Goal: Information Seeking & Learning: Compare options

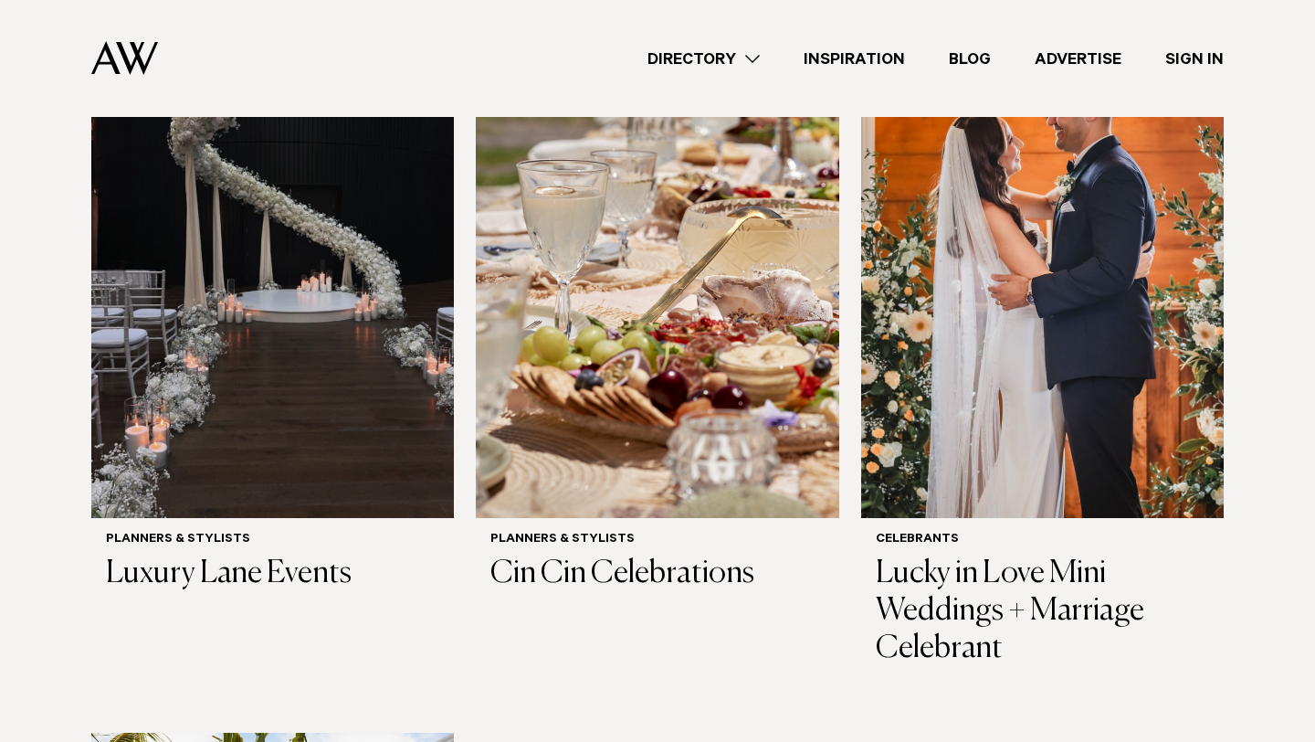
scroll to position [2061, 0]
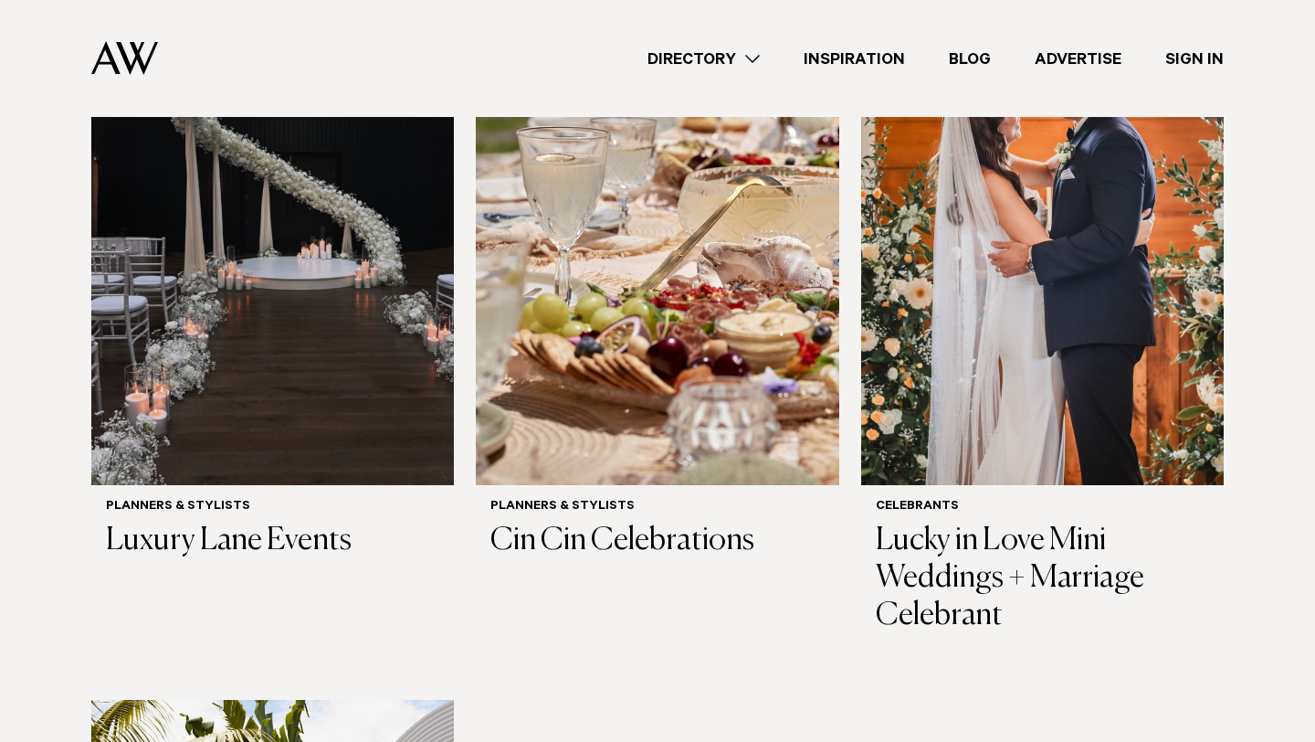
click at [881, 47] on link "Inspiration" at bounding box center [854, 59] width 145 height 25
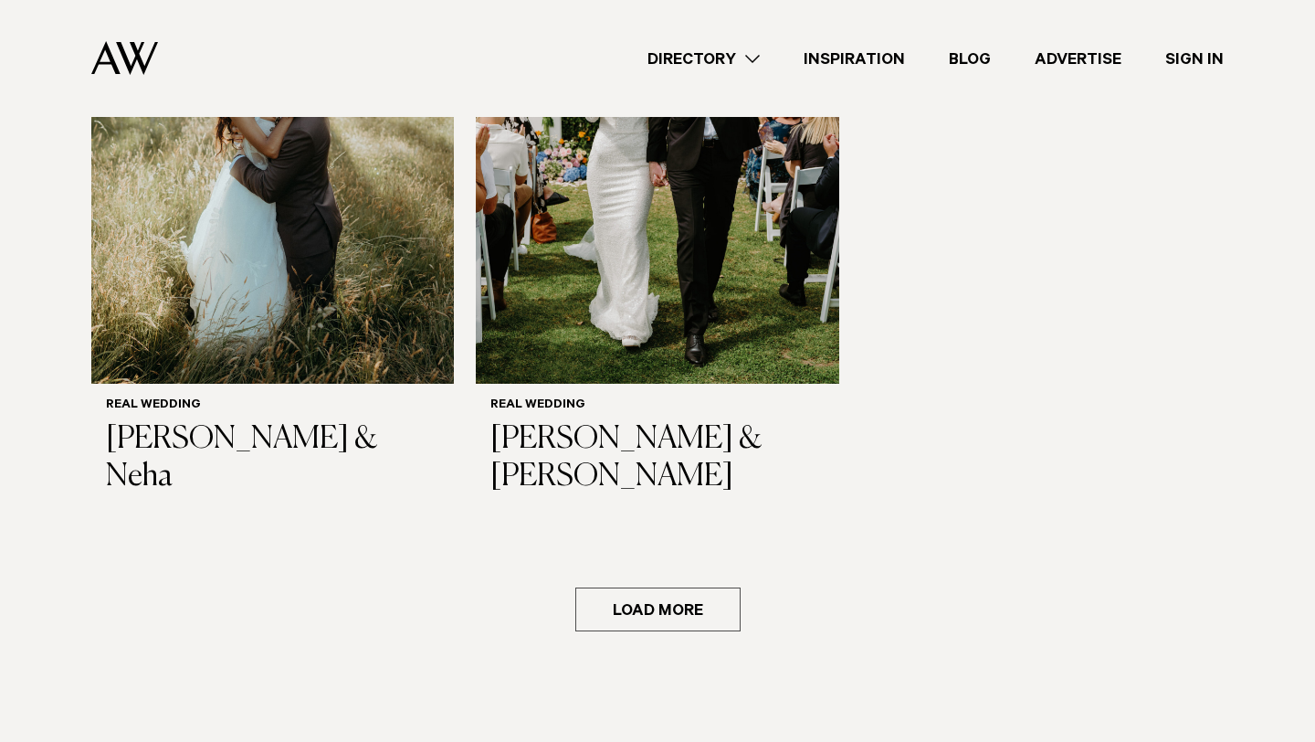
scroll to position [2699, 0]
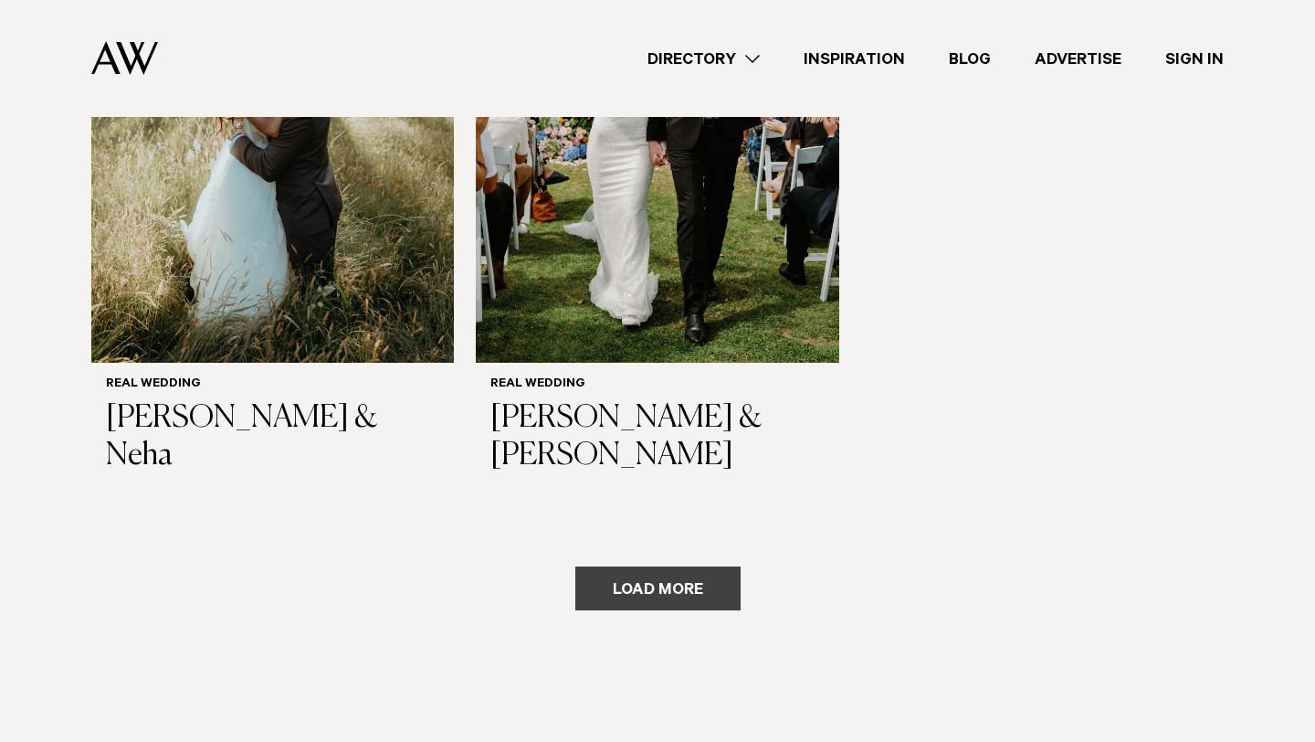
click at [702, 566] on button "Load more" at bounding box center [657, 588] width 165 height 44
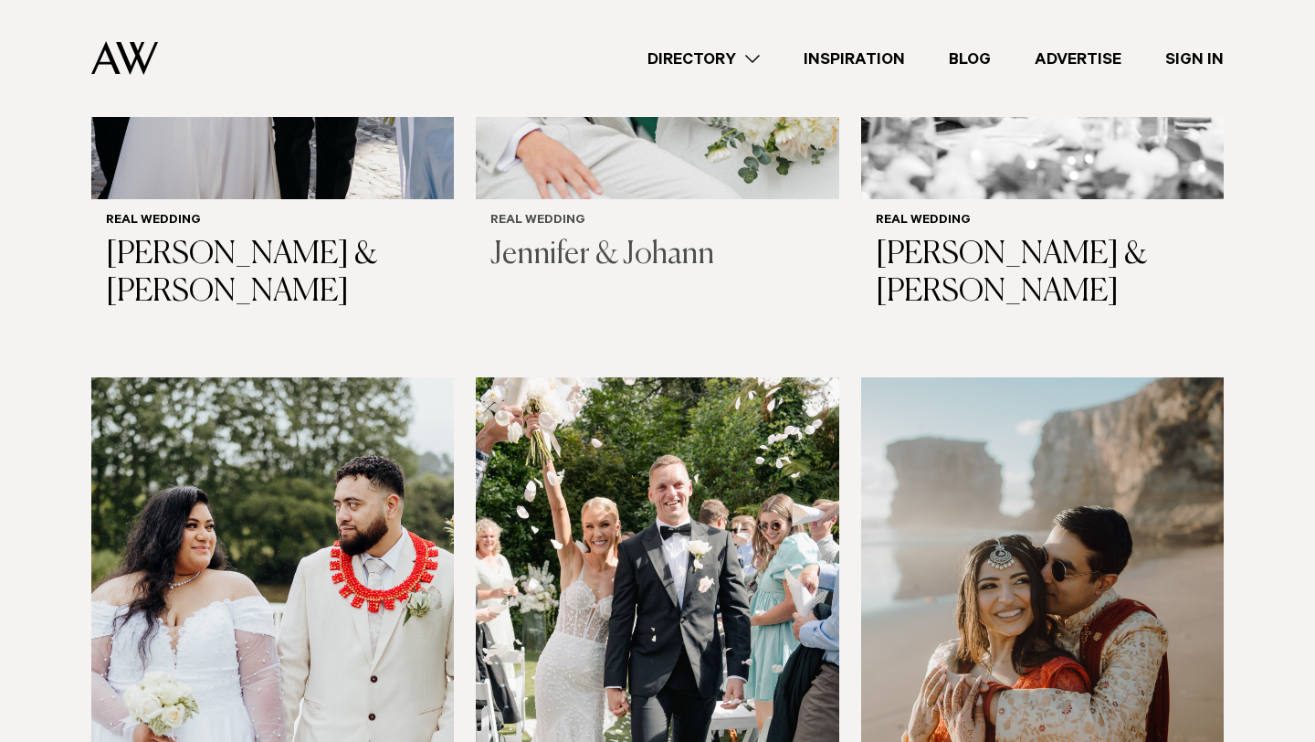
scroll to position [1461, 0]
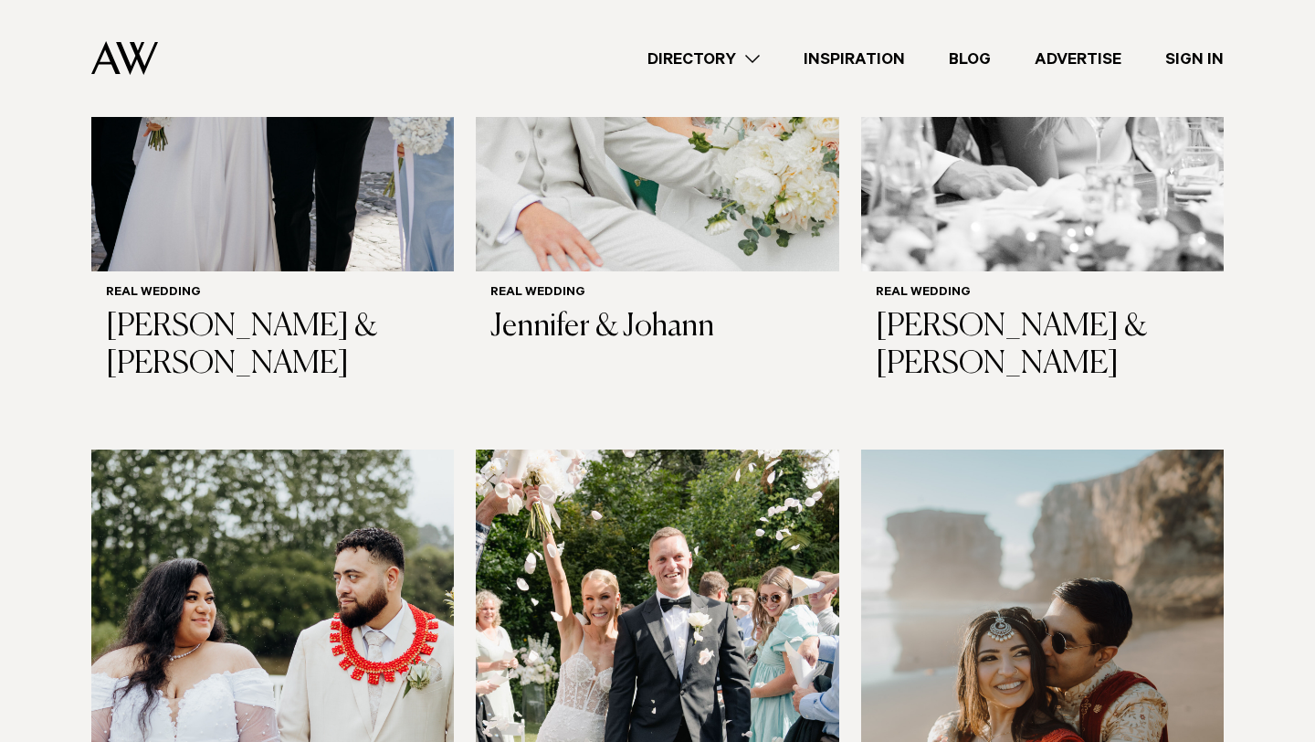
click at [712, 69] on link "Directory" at bounding box center [704, 59] width 156 height 25
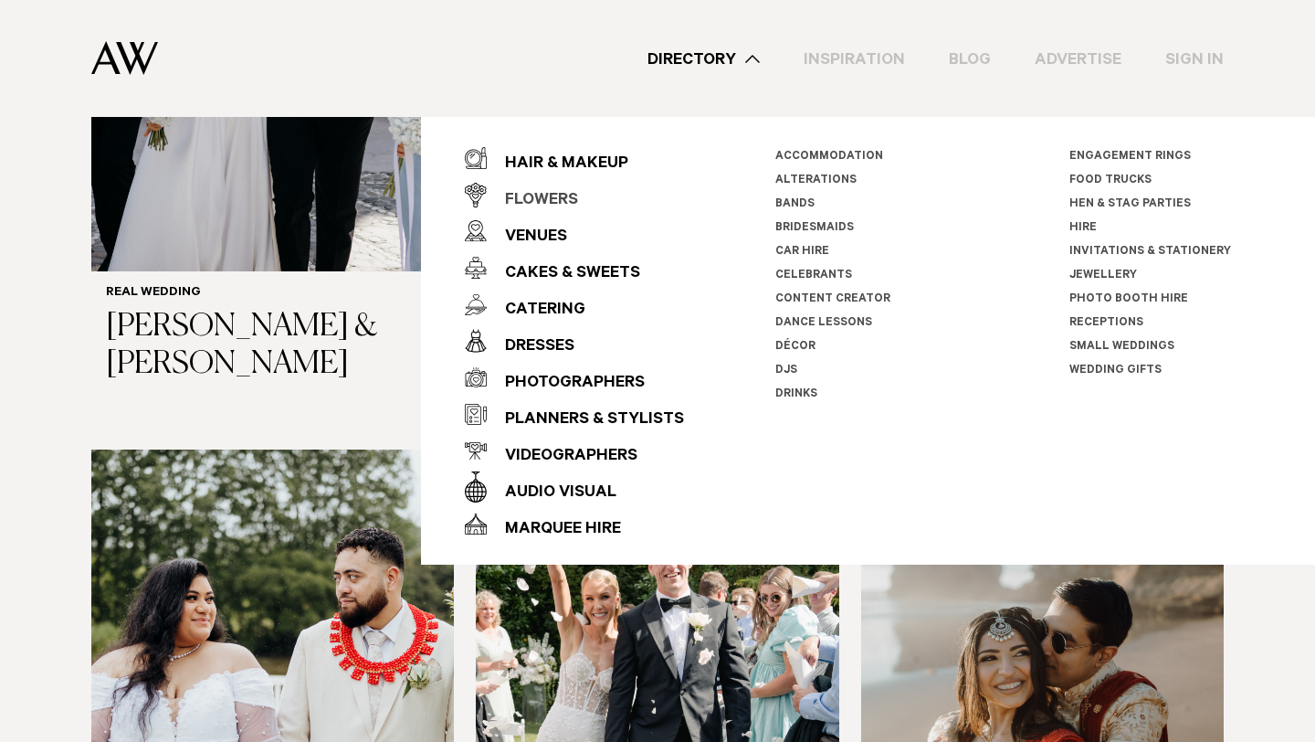
click at [524, 210] on div "Flowers" at bounding box center [532, 201] width 91 height 37
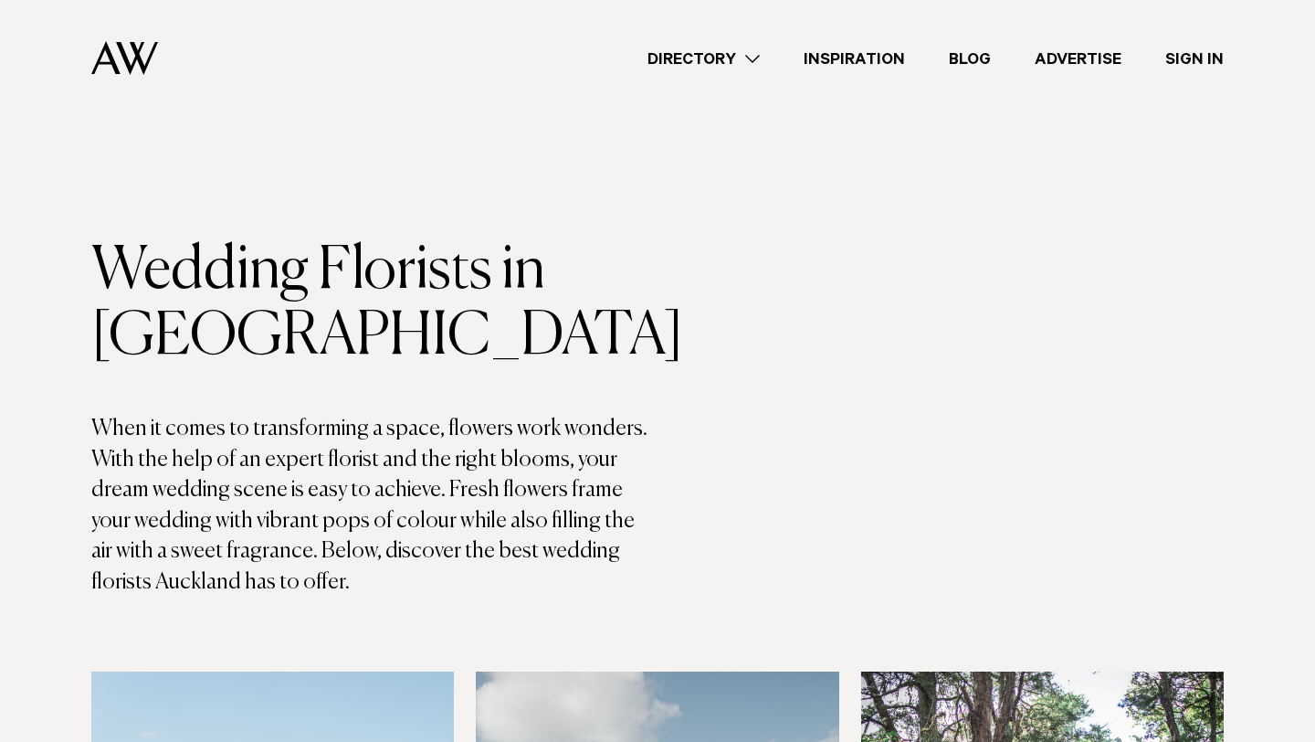
click at [1073, 57] on link "Advertise" at bounding box center [1078, 59] width 131 height 25
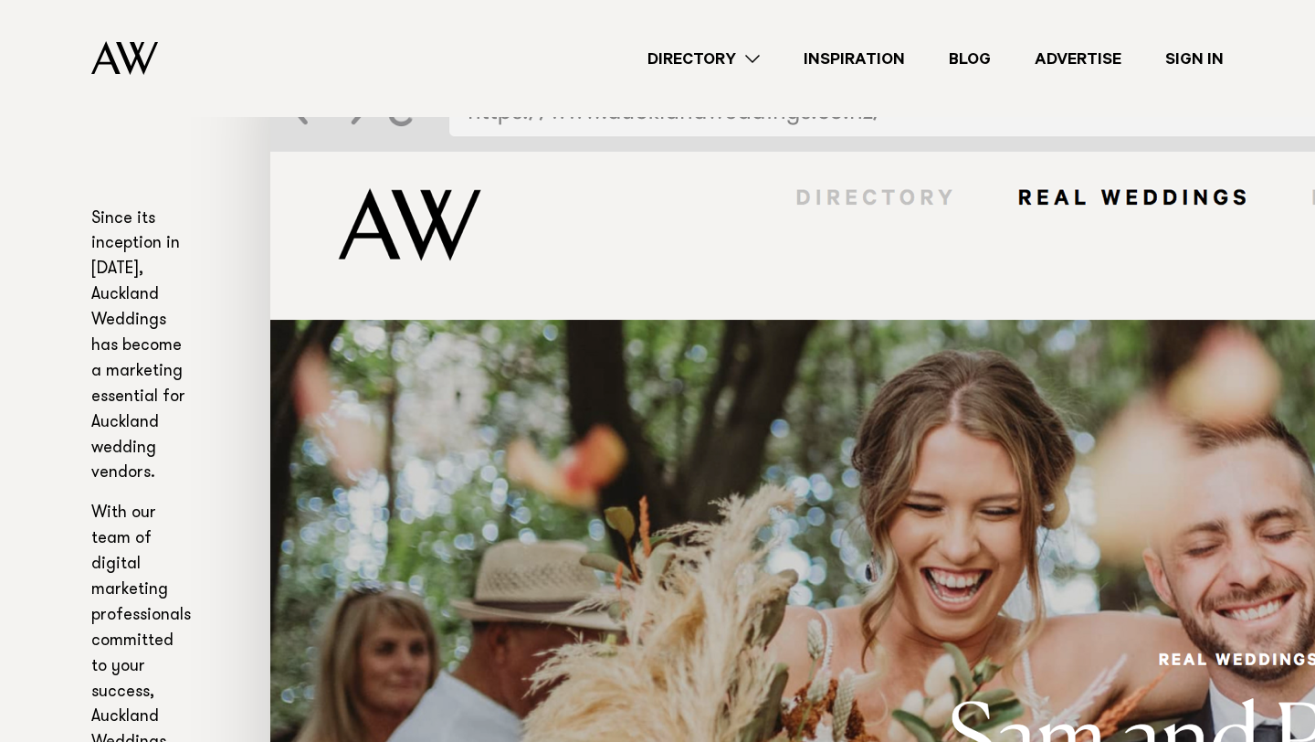
scroll to position [543, 0]
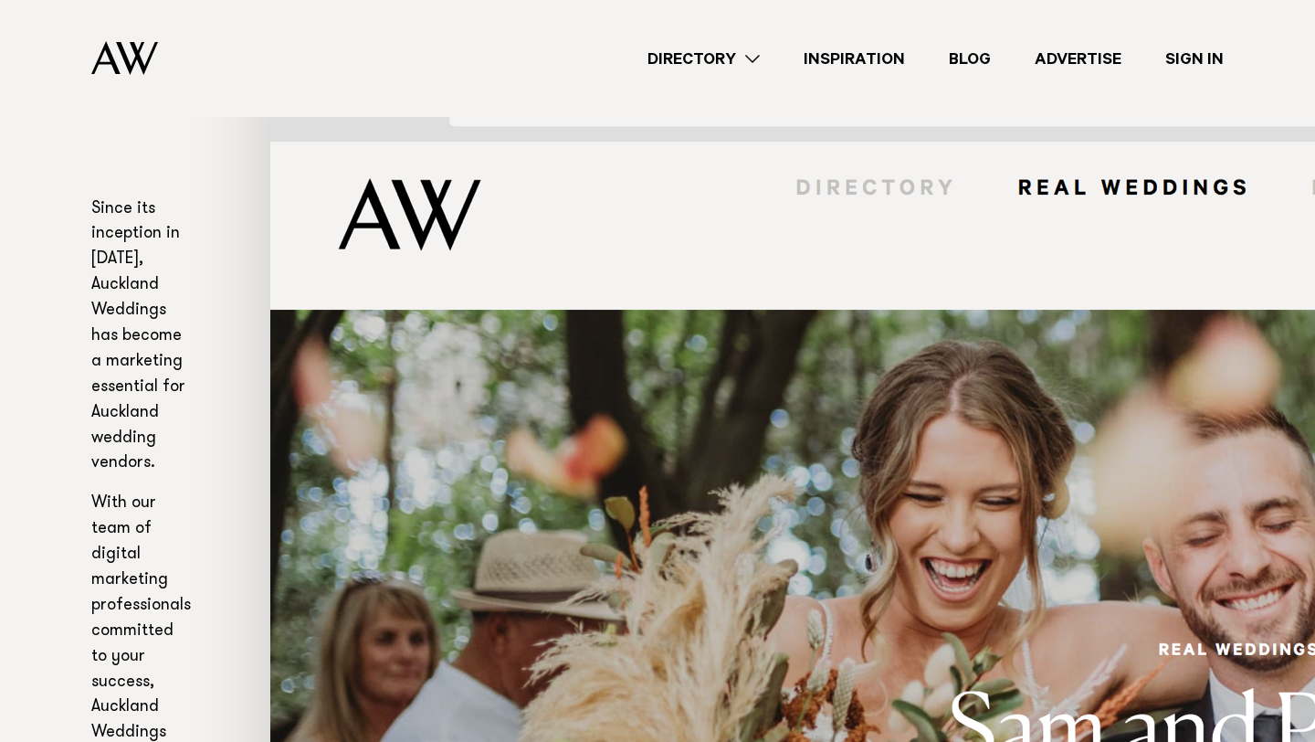
click at [706, 62] on link "Directory" at bounding box center [704, 59] width 156 height 25
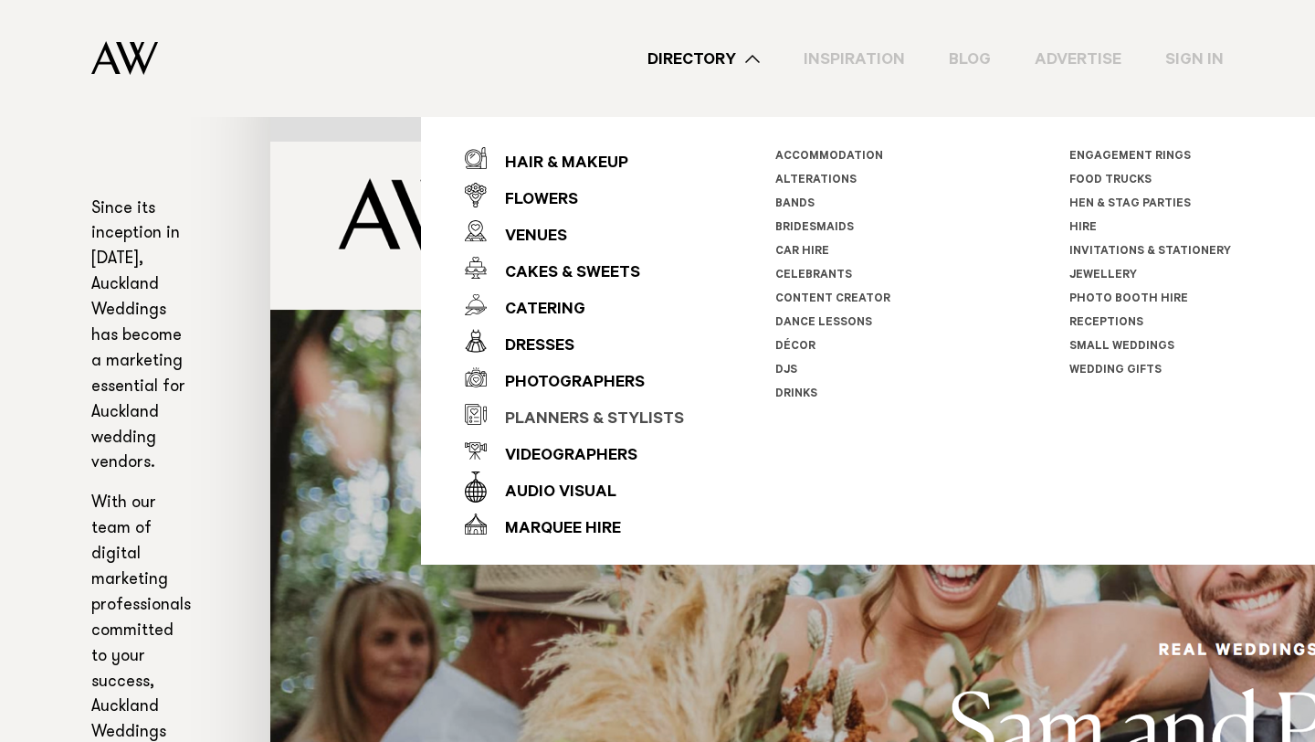
click at [602, 416] on div "Planners & Stylists" at bounding box center [585, 420] width 197 height 37
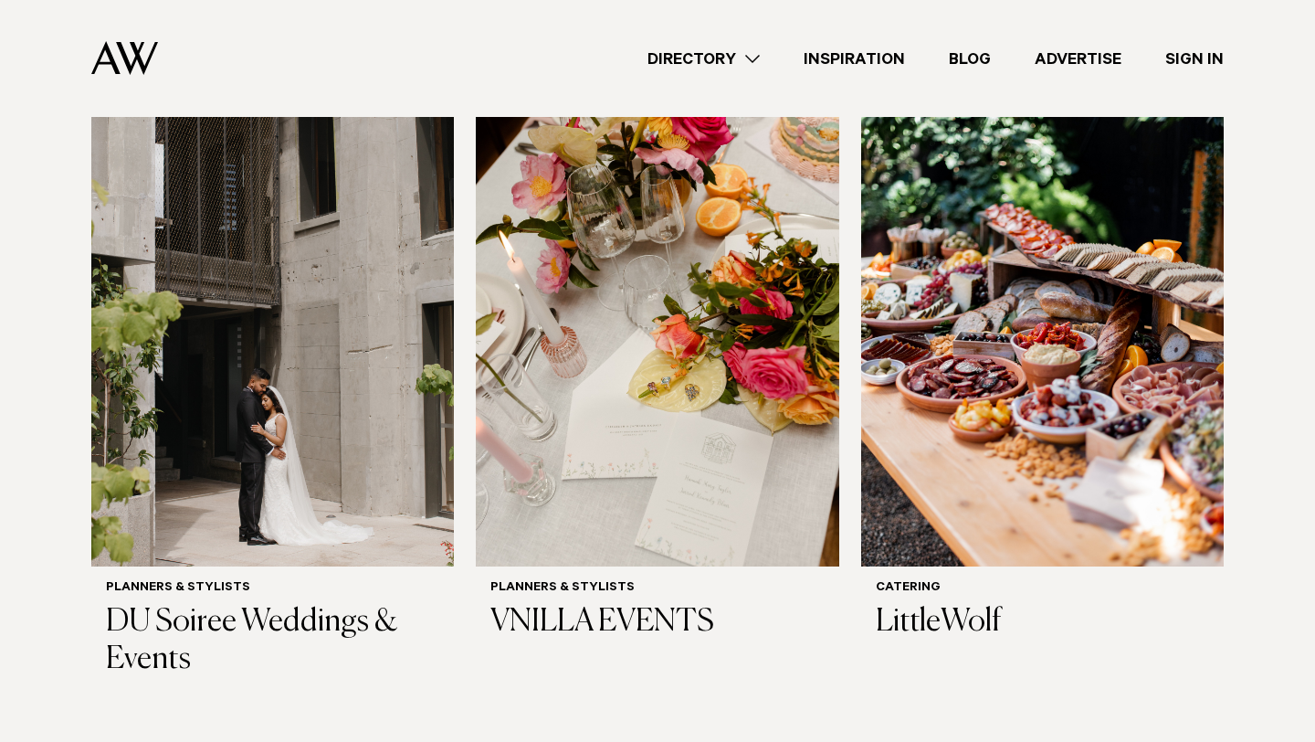
scroll to position [690, 0]
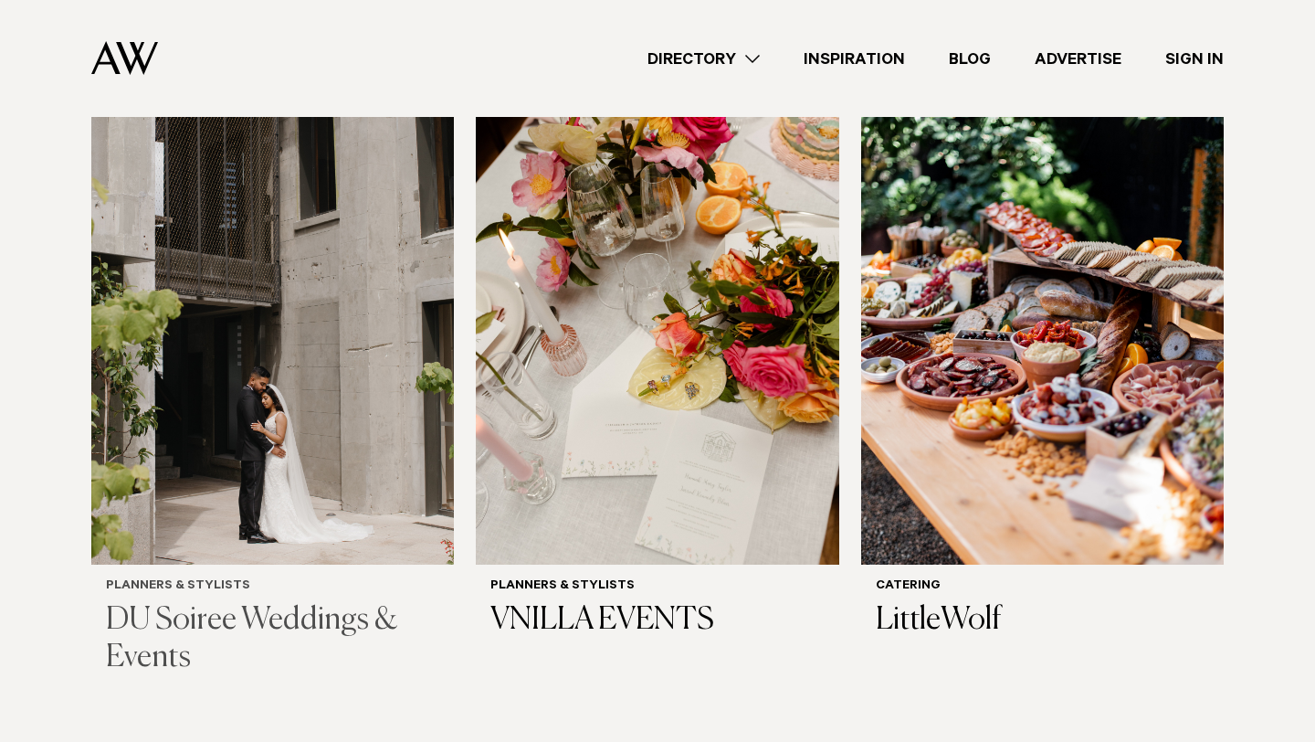
click at [396, 448] on img at bounding box center [272, 321] width 363 height 487
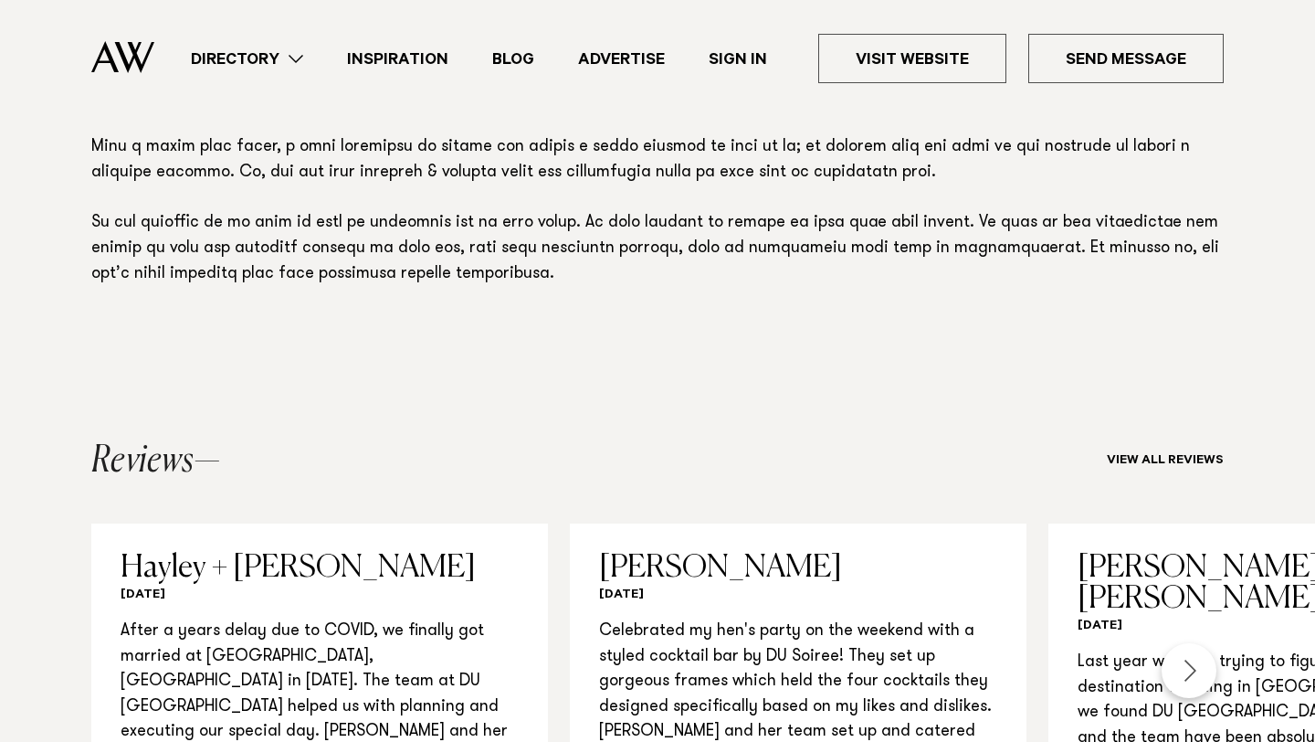
scroll to position [1744, 0]
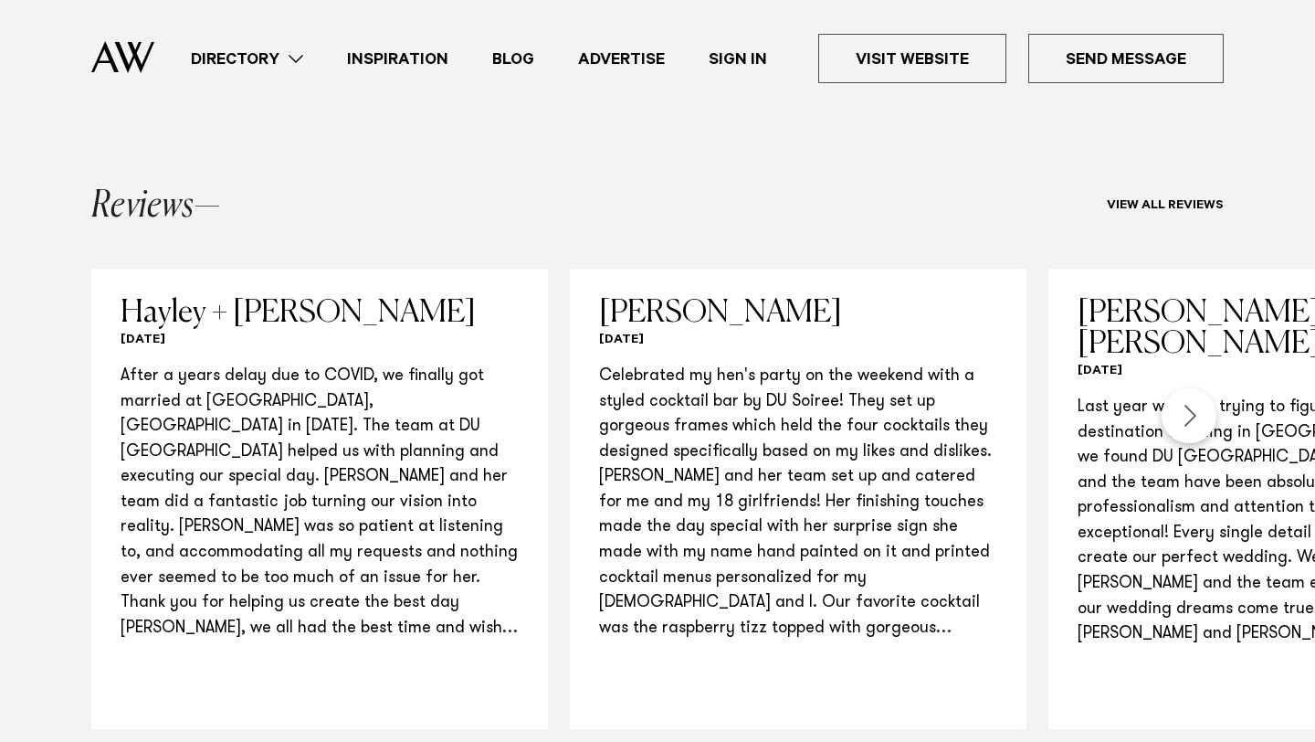
click at [1191, 395] on div "Next slide" at bounding box center [1189, 415] width 55 height 55
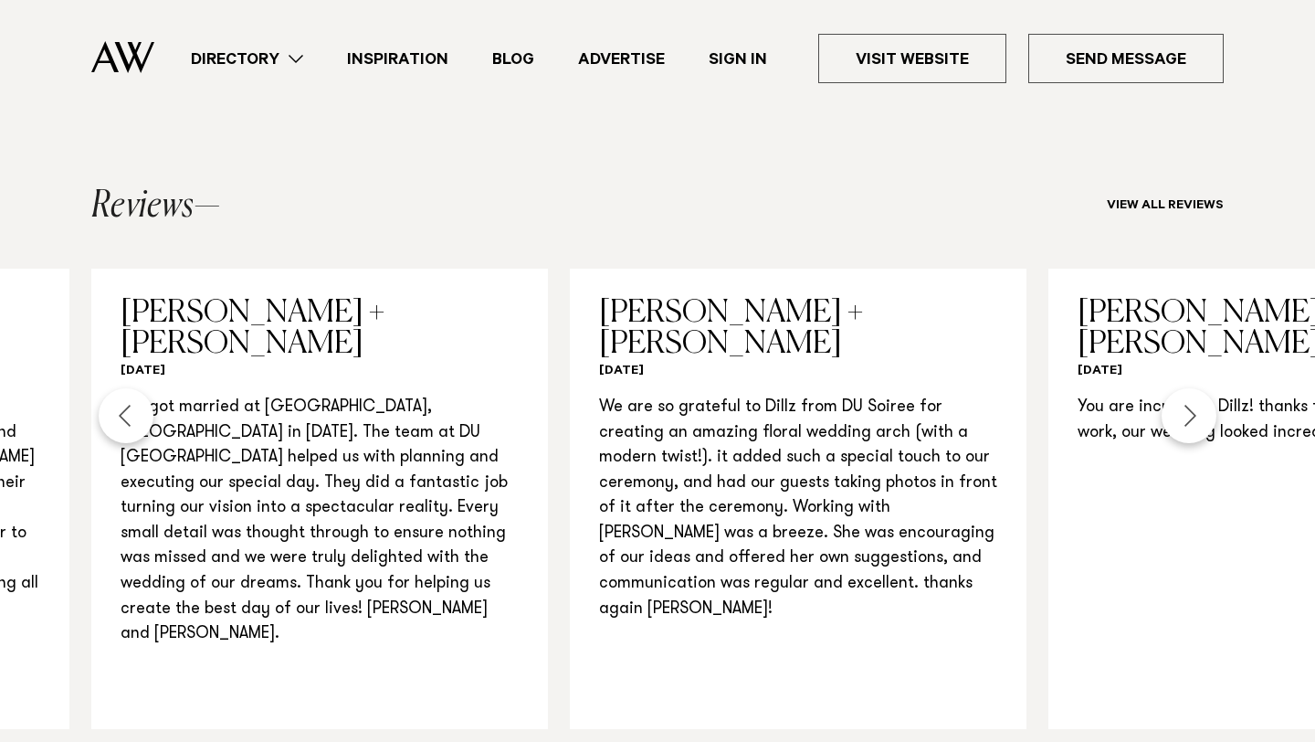
click at [1191, 395] on div "Next slide" at bounding box center [1189, 415] width 55 height 55
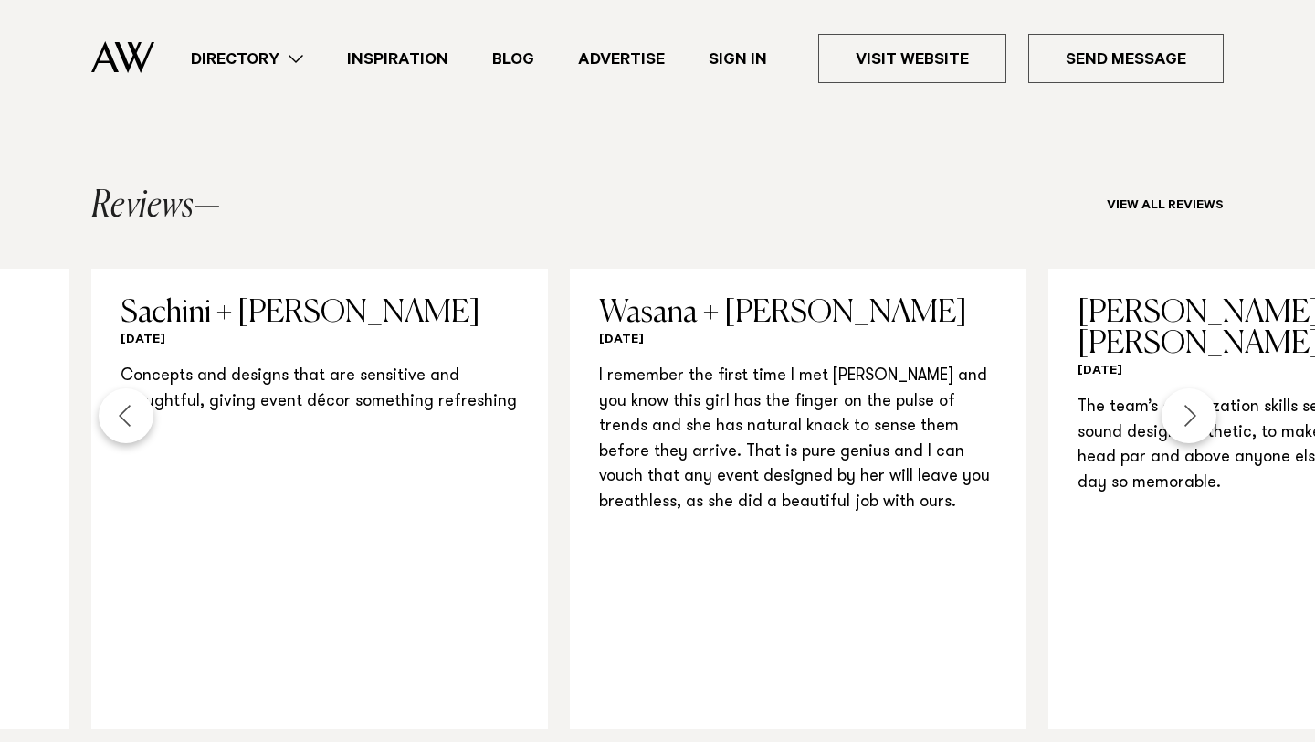
click at [58, 28] on div "Directory Hair & Makeup Flowers Venues" at bounding box center [658, 58] width 1286 height 117
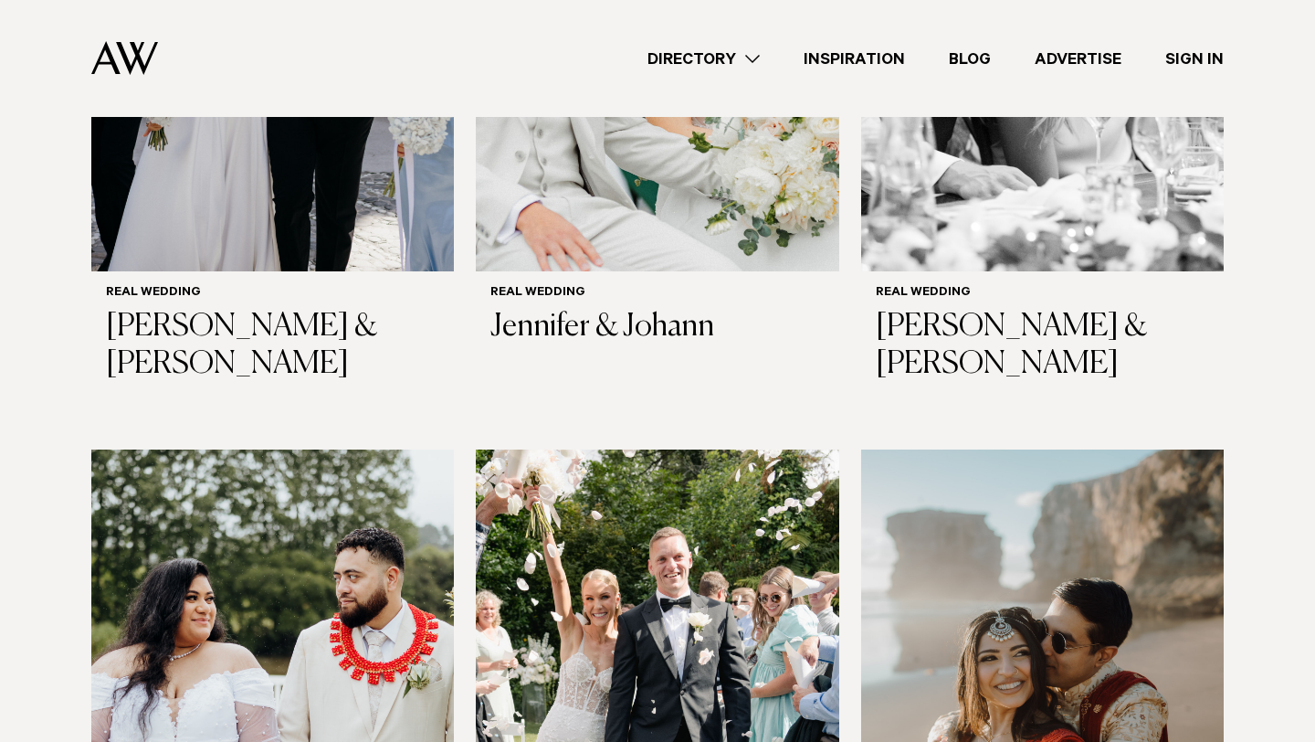
scroll to position [1461, 0]
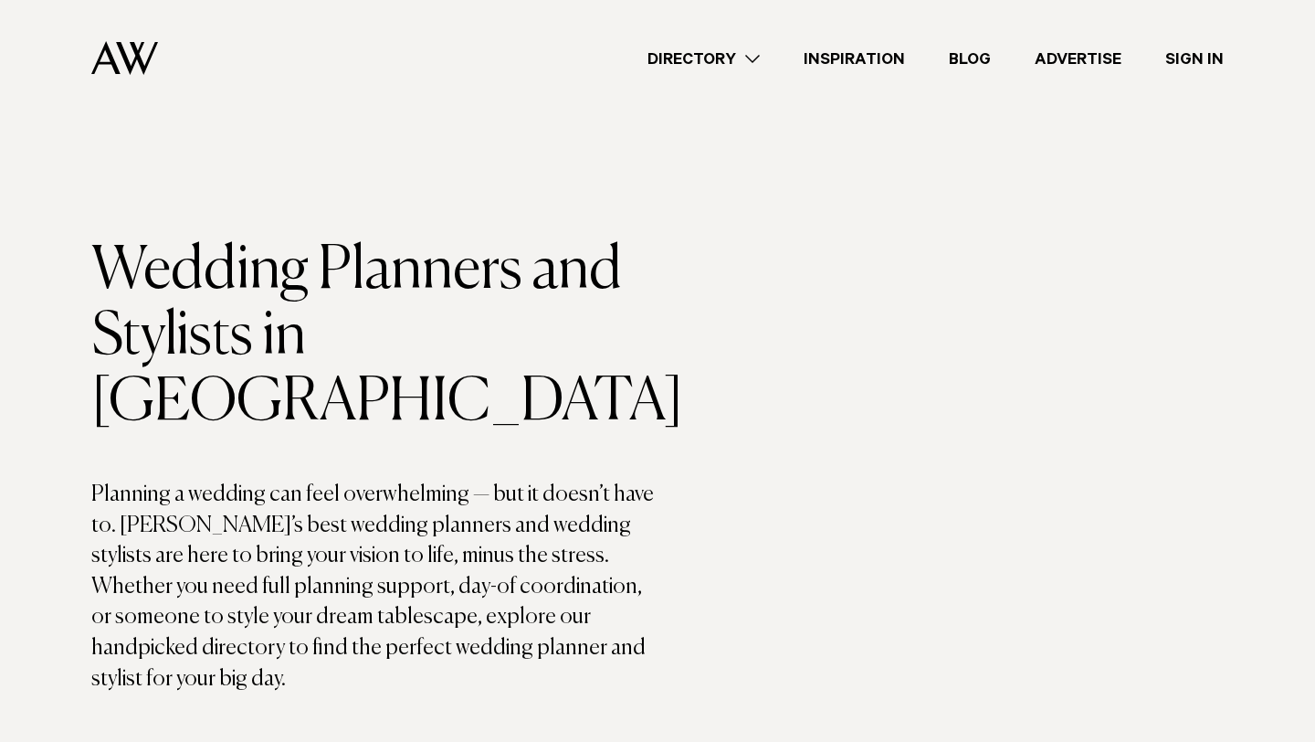
scroll to position [2061, 0]
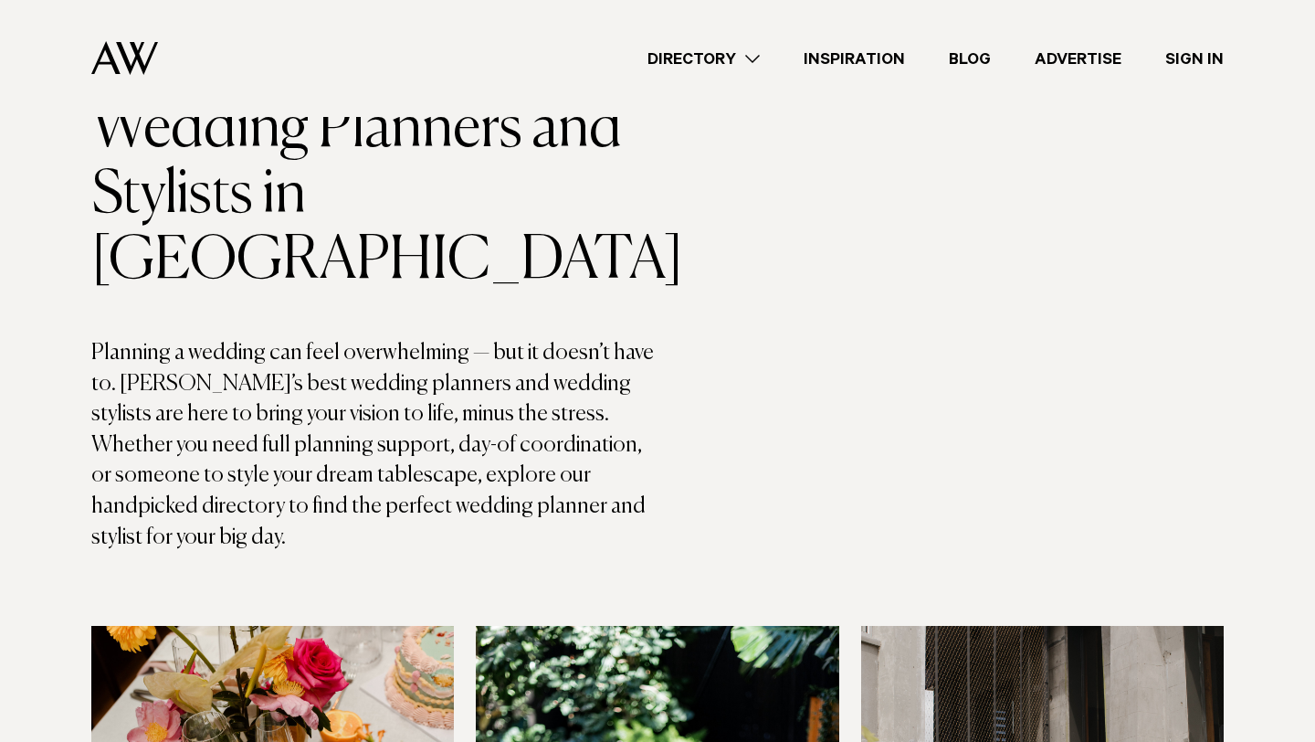
scroll to position [111, 0]
